Goal: Task Accomplishment & Management: Complete application form

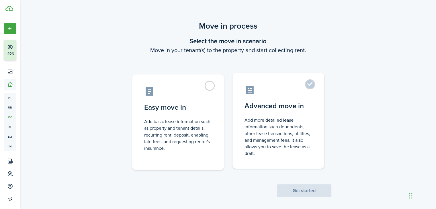
click at [309, 87] on label "Advanced move in Add more detailed lease information such dependents, other lea…" at bounding box center [278, 121] width 92 height 96
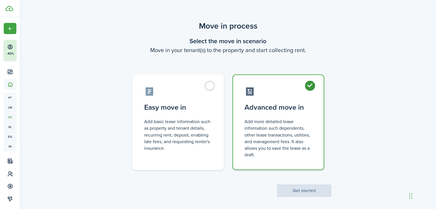
radio input "true"
click at [300, 192] on button "Get started" at bounding box center [304, 191] width 54 height 13
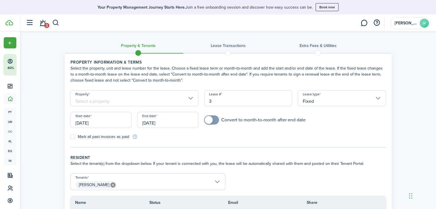
click at [237, 46] on h3 "Lease Transactions" at bounding box center [228, 46] width 35 height 6
click at [228, 53] on span at bounding box center [228, 53] width 9 height 9
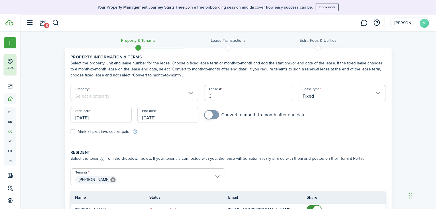
click at [126, 97] on input "Property" at bounding box center [134, 93] width 128 height 16
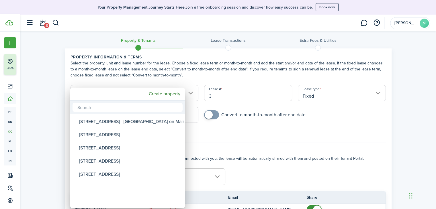
click at [72, 62] on div at bounding box center [218, 104] width 528 height 301
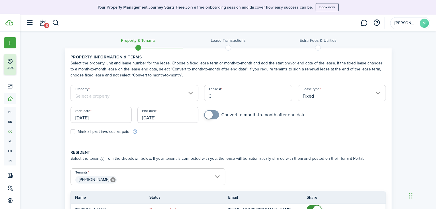
click at [307, 101] on div "Lease type Fixed" at bounding box center [342, 96] width 94 height 22
click at [327, 94] on input "Fixed" at bounding box center [342, 93] width 88 height 16
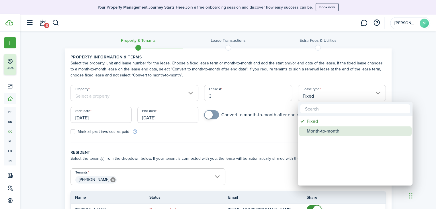
click at [323, 131] on div "Month-to-month" at bounding box center [357, 131] width 101 height 10
type input "Month-to-month"
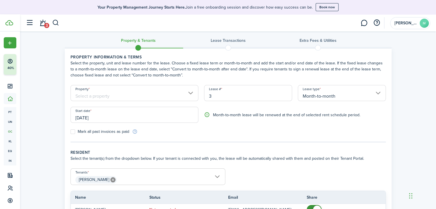
click at [242, 98] on input "3" at bounding box center [248, 93] width 88 height 16
click at [150, 91] on input "Property" at bounding box center [134, 93] width 128 height 16
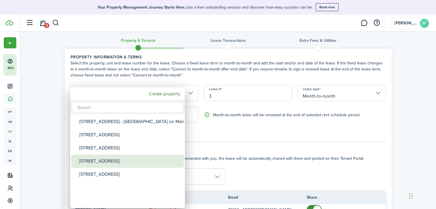
click at [105, 160] on div "[STREET_ADDRESS]" at bounding box center [129, 161] width 101 height 13
type input "[STREET_ADDRESS]"
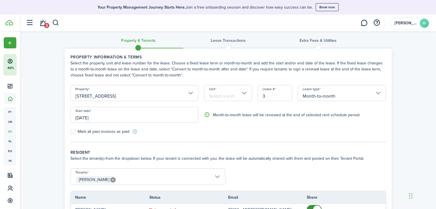
click at [241, 96] on input "Unit" at bounding box center [228, 93] width 48 height 16
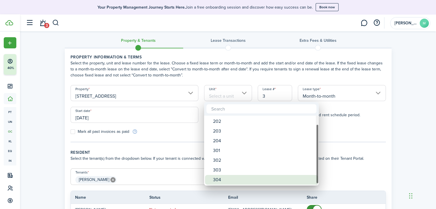
click at [222, 177] on div "304" at bounding box center [263, 180] width 101 height 10
type input "304"
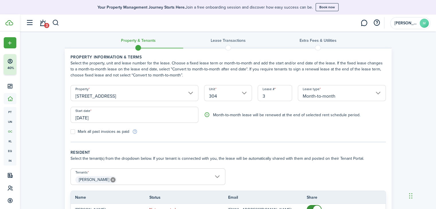
scroll to position [66, 0]
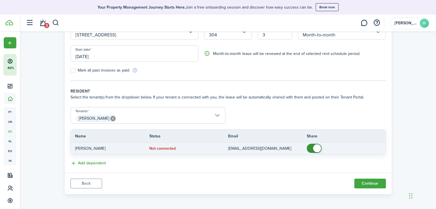
checkbox input "false"
click at [316, 149] on span at bounding box center [317, 148] width 8 height 8
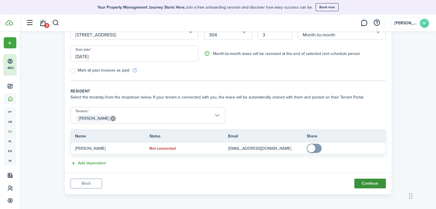
click at [367, 183] on button "Continue" at bounding box center [370, 184] width 32 height 10
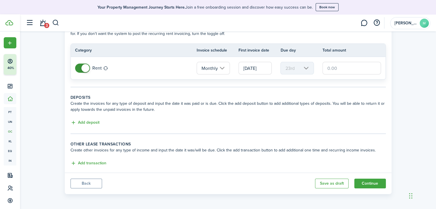
scroll to position [40, 0]
click at [362, 184] on button "Continue" at bounding box center [370, 184] width 32 height 10
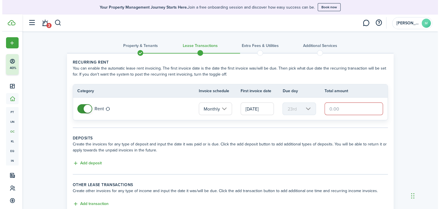
scroll to position [41, 0]
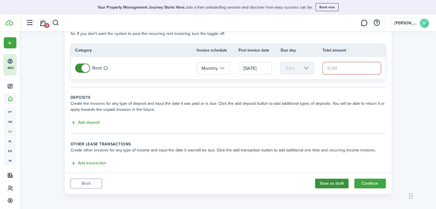
click at [328, 179] on button "Save as draft" at bounding box center [332, 184] width 34 height 10
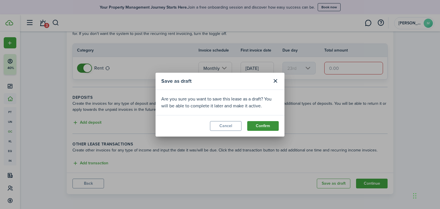
click at [259, 124] on button "Confirm" at bounding box center [263, 126] width 32 height 10
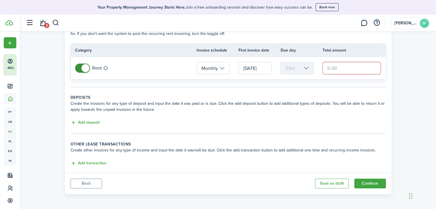
click at [327, 71] on input "text" at bounding box center [351, 68] width 59 height 13
click at [354, 110] on wizard-step-header-description "Create the invoices for any type of deposit and input the date it was paid or i…" at bounding box center [227, 107] width 315 height 12
click at [370, 183] on button "Continue" at bounding box center [370, 184] width 32 height 10
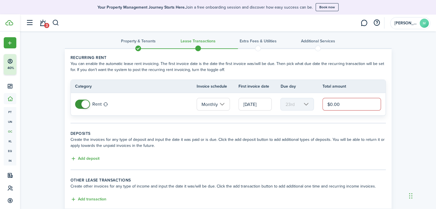
scroll to position [4, 0]
click at [331, 109] on input "$0.00" at bounding box center [351, 105] width 59 height 13
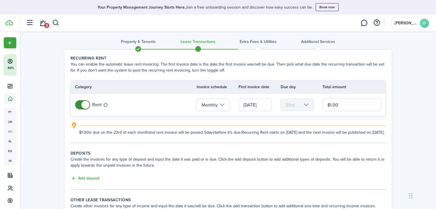
type input "$1.00"
click at [359, 143] on tc-wizard-step "Recurring rent You can enable the automatic lease rent invoicing. The first inv…" at bounding box center [227, 99] width 315 height 88
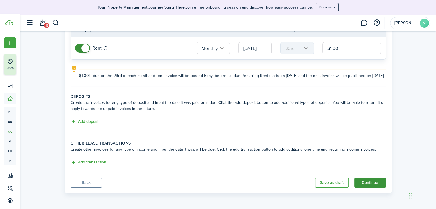
click at [369, 182] on button "Continue" at bounding box center [370, 183] width 32 height 10
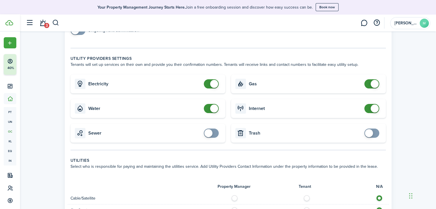
scroll to position [143, 0]
checkbox input "true"
click at [368, 131] on span at bounding box center [369, 133] width 8 height 8
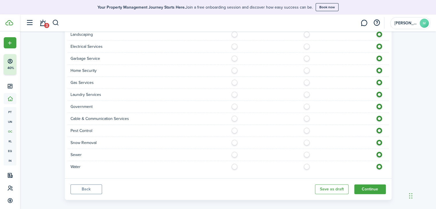
scroll to position [373, 0]
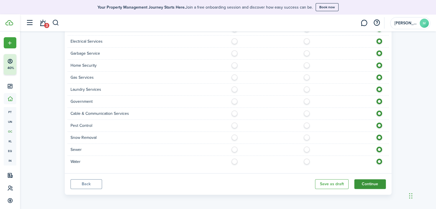
click at [372, 181] on button "Continue" at bounding box center [370, 184] width 32 height 10
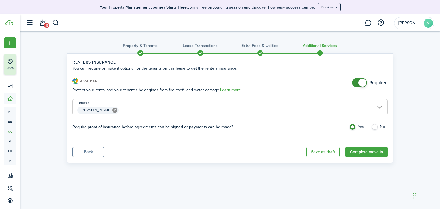
checkbox input "false"
click at [363, 83] on span at bounding box center [363, 83] width 8 height 8
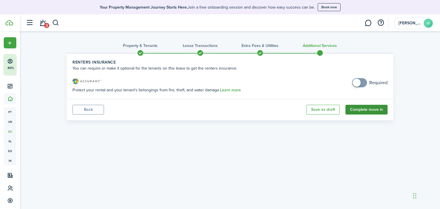
click at [362, 111] on button "Complete move in" at bounding box center [367, 110] width 42 height 10
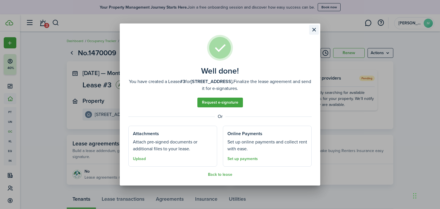
click at [316, 33] on button "Close modal" at bounding box center [314, 30] width 10 height 10
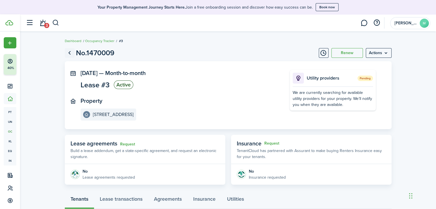
click at [70, 52] on link "Go back" at bounding box center [70, 53] width 10 height 10
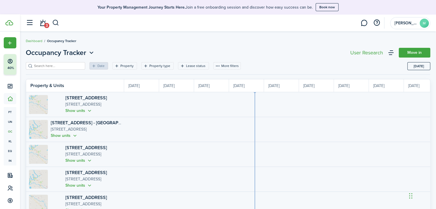
scroll to position [0, 105]
click at [67, 149] on link "[STREET_ADDRESS]" at bounding box center [86, 147] width 42 height 7
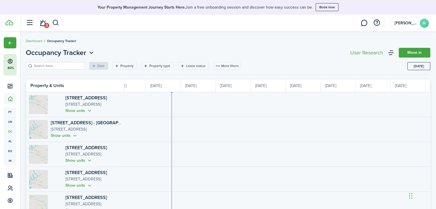
scroll to position [28, 0]
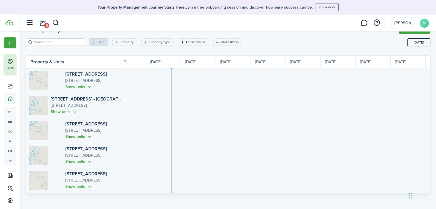
click at [65, 134] on button "Show units" at bounding box center [78, 137] width 27 height 7
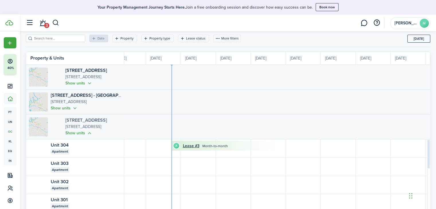
click at [77, 121] on link "[STREET_ADDRESS]" at bounding box center [86, 120] width 42 height 7
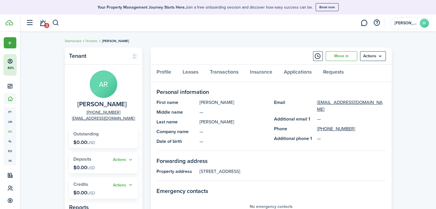
scroll to position [30, 0]
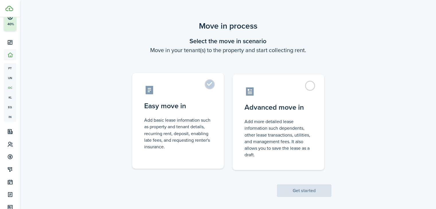
click at [207, 84] on label "Easy move in Add basic lease information such as property and tenant details, r…" at bounding box center [178, 121] width 92 height 96
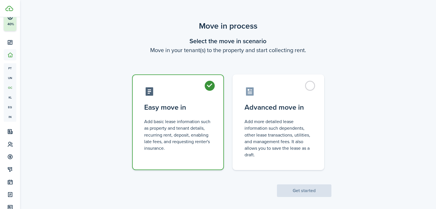
radio input "true"
click at [304, 191] on button "Get started" at bounding box center [304, 191] width 54 height 13
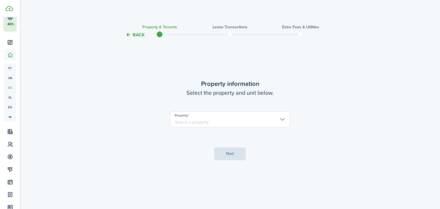
click at [243, 117] on input "Property" at bounding box center [230, 119] width 120 height 16
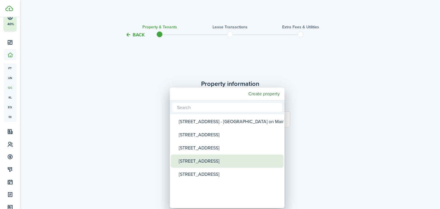
click at [208, 159] on div "[STREET_ADDRESS]" at bounding box center [229, 161] width 101 height 13
type input "[STREET_ADDRESS]"
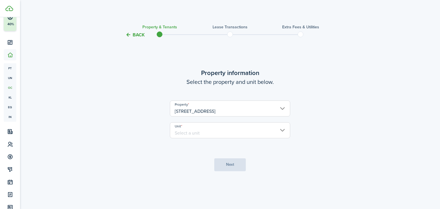
click at [228, 136] on input "Unit" at bounding box center [230, 130] width 120 height 16
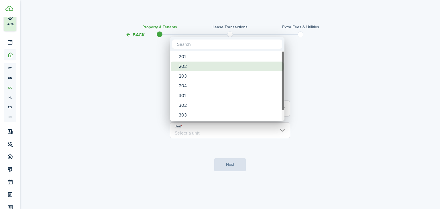
click at [178, 69] on span "Unit" at bounding box center [175, 66] width 8 height 8
type input "202"
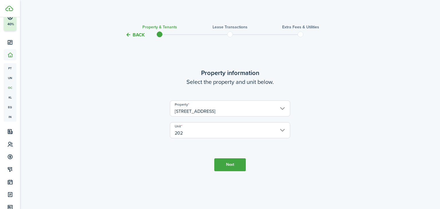
click at [227, 163] on button "Next" at bounding box center [230, 164] width 32 height 13
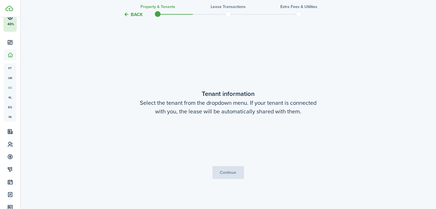
scroll to position [171, 0]
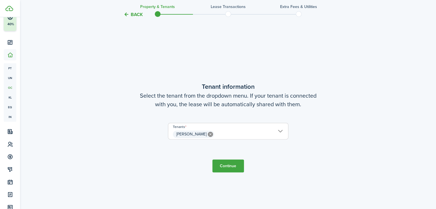
click at [227, 163] on button "Continue" at bounding box center [228, 166] width 32 height 13
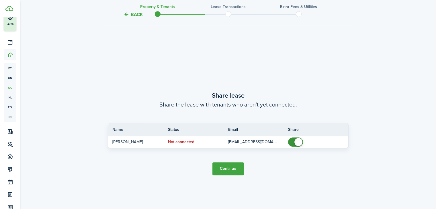
scroll to position [380, 0]
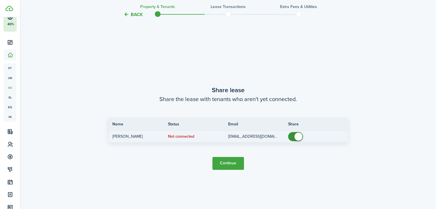
checkbox input "false"
click at [297, 136] on span at bounding box center [298, 137] width 8 height 8
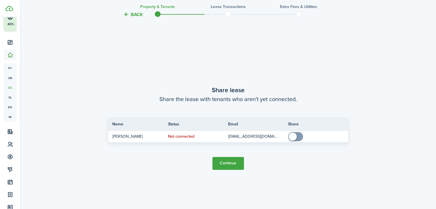
click at [237, 163] on button "Continue" at bounding box center [228, 163] width 32 height 13
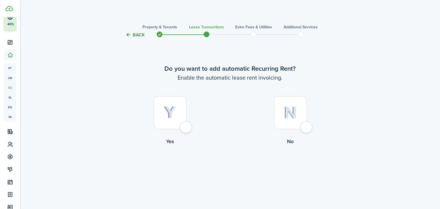
click at [187, 129] on div at bounding box center [170, 112] width 33 height 33
radio input "true"
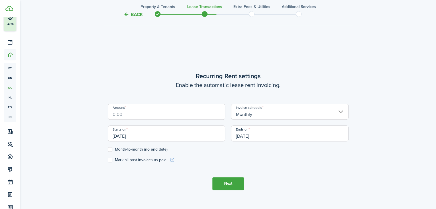
scroll to position [171, 0]
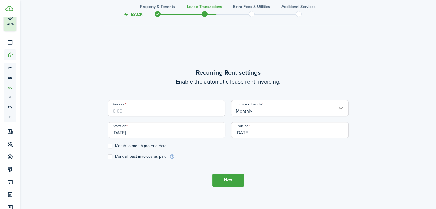
click at [272, 110] on input "Monthly" at bounding box center [289, 108] width 117 height 16
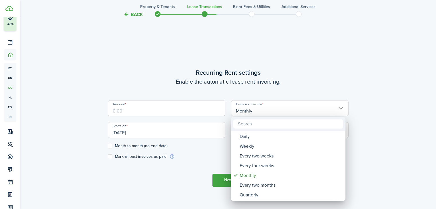
click at [401, 132] on div at bounding box center [218, 104] width 528 height 301
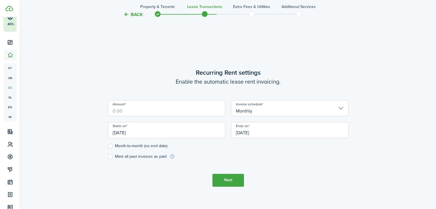
click at [156, 113] on input "Amount" at bounding box center [166, 108] width 117 height 16
click at [112, 145] on label "Month-to-month (no end date)" at bounding box center [138, 146] width 60 height 5
click at [108, 146] on input "Month-to-month (no end date)" at bounding box center [107, 146] width 0 height 0
checkbox input "true"
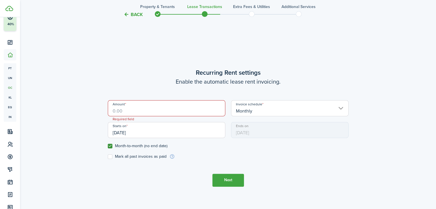
click at [138, 113] on input "Amount" at bounding box center [166, 108] width 117 height 16
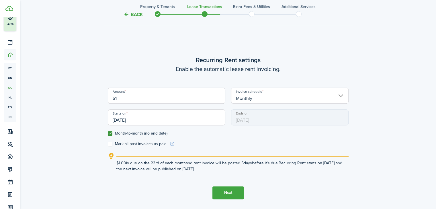
type input "$1.00"
click at [222, 192] on button "Next" at bounding box center [228, 193] width 32 height 13
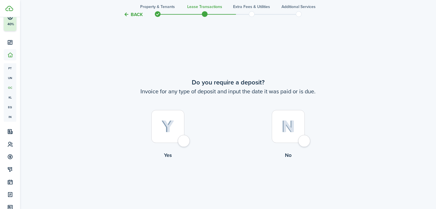
scroll to position [380, 0]
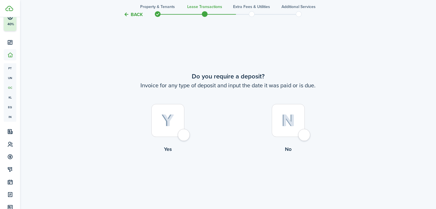
click at [301, 137] on div at bounding box center [288, 120] width 33 height 33
radio input "true"
click at [232, 176] on button "Continue" at bounding box center [228, 177] width 32 height 13
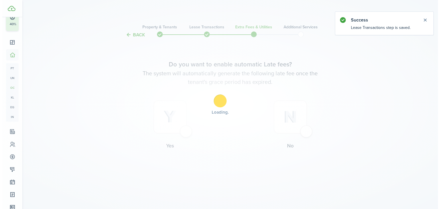
scroll to position [0, 0]
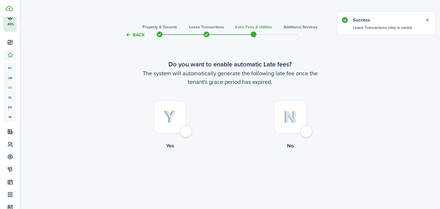
click at [307, 130] on div at bounding box center [290, 117] width 33 height 33
radio input "true"
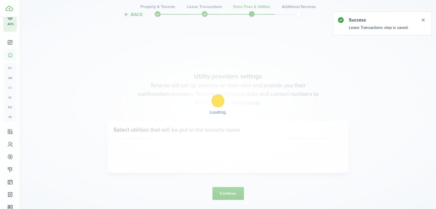
scroll to position [171, 0]
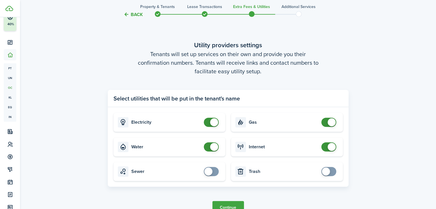
checkbox input "true"
click at [329, 170] on span at bounding box center [326, 172] width 8 height 8
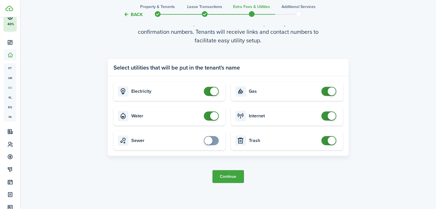
scroll to position [202, 0]
click at [234, 174] on button "Continue" at bounding box center [228, 176] width 32 height 13
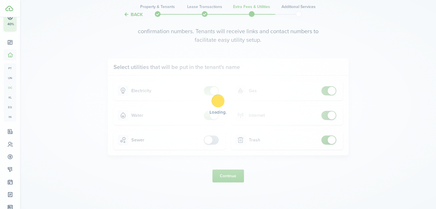
scroll to position [0, 0]
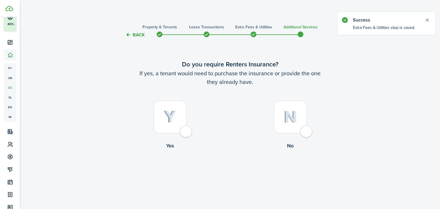
click at [307, 134] on div at bounding box center [290, 117] width 33 height 33
radio input "true"
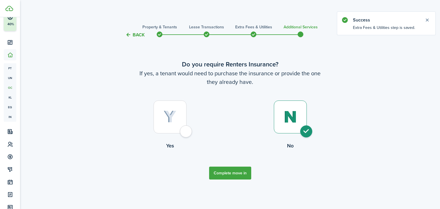
click at [232, 171] on button "Complete move in" at bounding box center [230, 173] width 42 height 13
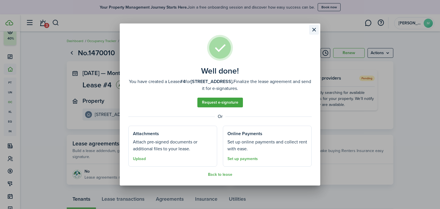
click at [315, 30] on button "Close modal" at bounding box center [314, 30] width 10 height 10
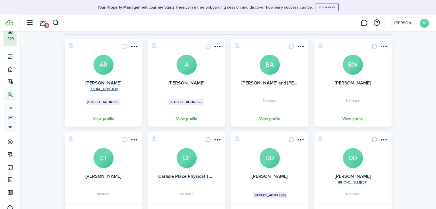
scroll to position [40, 0]
click at [275, 117] on link "View profile" at bounding box center [269, 119] width 79 height 16
